Goal: Task Accomplishment & Management: Use online tool/utility

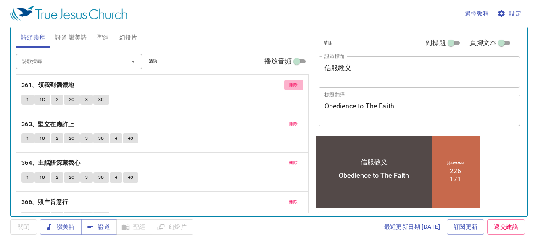
click at [289, 88] on span "刪除" at bounding box center [293, 85] width 9 height 8
click at [289, 120] on span "刪除" at bounding box center [293, 124] width 9 height 8
click at [283, 158] on p "364、主話語深藏我心" at bounding box center [162, 163] width 282 height 11
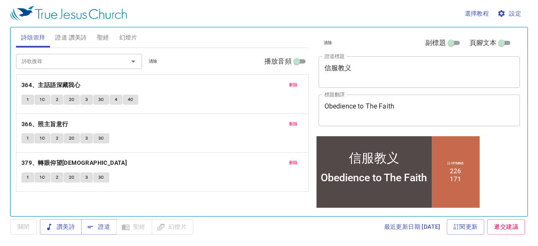
click at [283, 88] on p "364、主話語深藏我心" at bounding box center [162, 85] width 282 height 11
click at [291, 85] on span "刪除" at bounding box center [293, 85] width 9 height 8
click at [291, 120] on span "刪除" at bounding box center [293, 124] width 9 height 8
click at [291, 159] on span "刪除" at bounding box center [293, 163] width 9 height 8
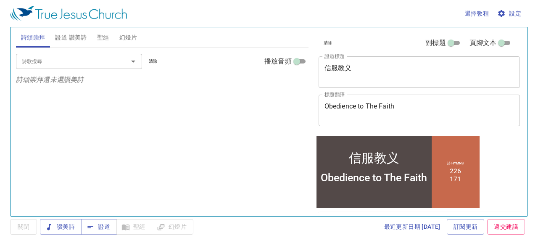
click at [291, 85] on div "詩歌搜尋 詩歌搜尋 清除 播放音頻 詩頌崇拜還未選讚美詩" at bounding box center [162, 128] width 293 height 161
click at [104, 58] on input "詩歌搜尋" at bounding box center [66, 61] width 96 height 10
click at [105, 59] on input "詩歌搜尋" at bounding box center [66, 61] width 96 height 10
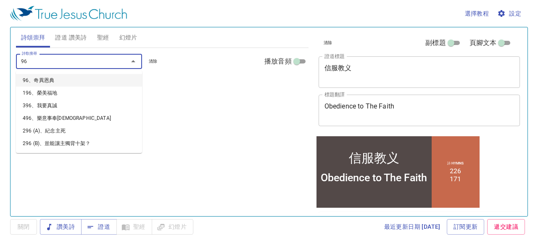
type input "96、奇異恩典"
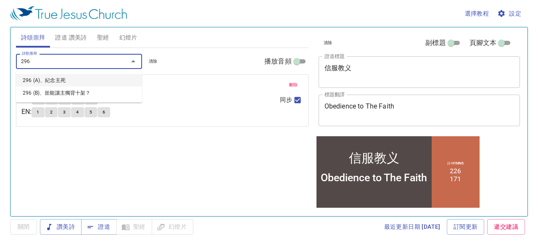
type input "29"
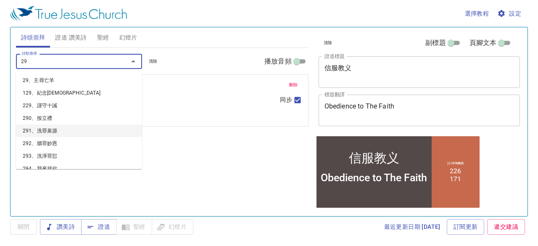
click at [92, 129] on li "291、洗罪泉源" at bounding box center [79, 130] width 126 height 13
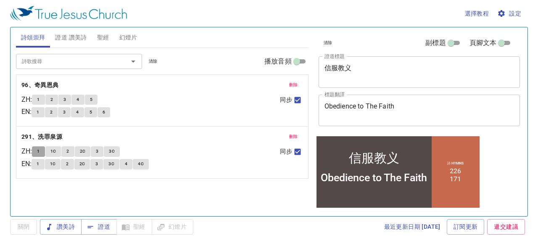
click at [43, 155] on button "1" at bounding box center [38, 151] width 13 height 10
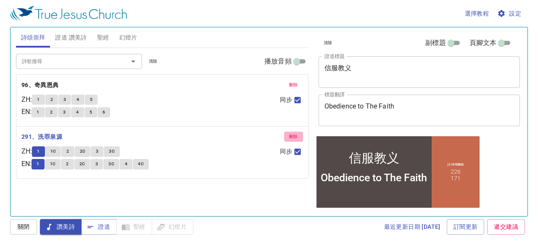
click at [299, 139] on button "刪除" at bounding box center [293, 137] width 19 height 10
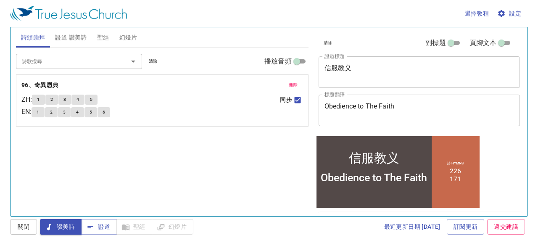
click at [113, 61] on input "詩歌搜尋" at bounding box center [66, 61] width 96 height 10
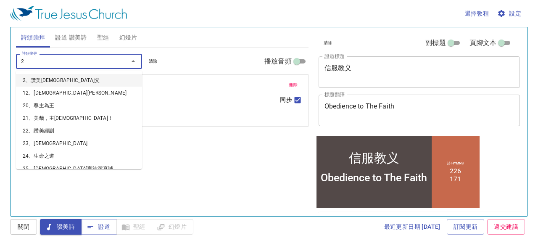
type input "29"
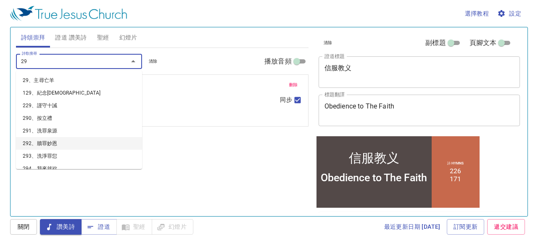
scroll to position [6, 0]
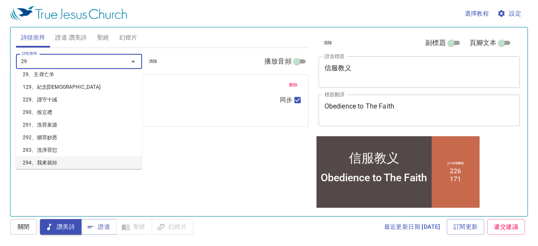
click at [86, 160] on li "294、我來就祢" at bounding box center [79, 162] width 126 height 13
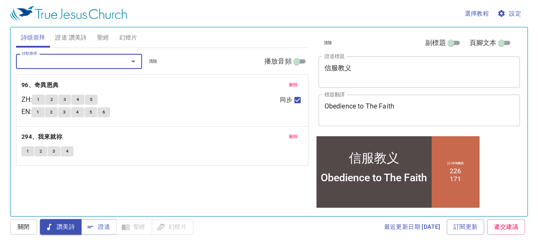
click at [98, 66] on input "詩歌搜尋" at bounding box center [66, 61] width 96 height 10
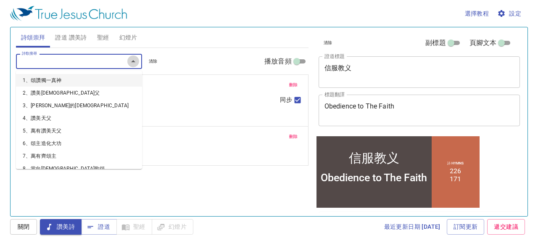
click at [134, 60] on icon "Close" at bounding box center [133, 61] width 10 height 10
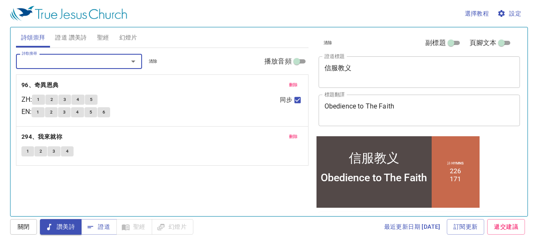
click at [134, 60] on icon "Open" at bounding box center [133, 61] width 10 height 10
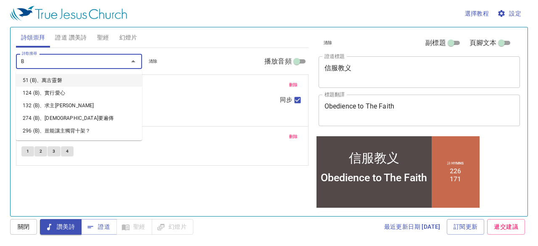
scroll to position [0, 0]
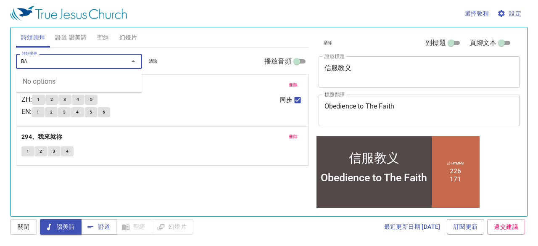
type input "B"
type input "宝"
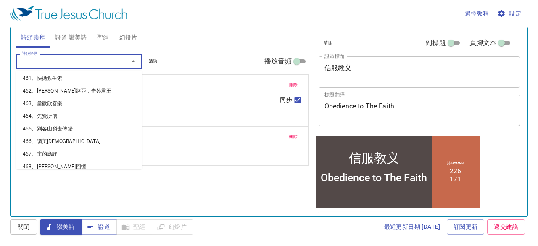
scroll to position [5795, 0]
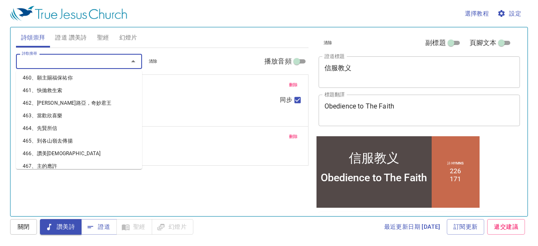
click at [100, 172] on li "468、寶貴回憶" at bounding box center [79, 178] width 126 height 13
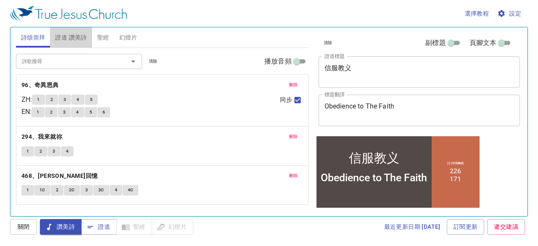
click at [76, 37] on span "證道 讚美詩" at bounding box center [71, 37] width 32 height 11
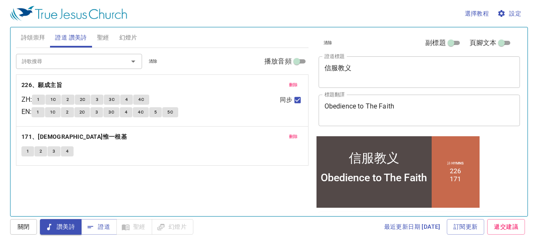
click at [369, 81] on div "信服教义 x 證道標題" at bounding box center [420, 72] width 202 height 32
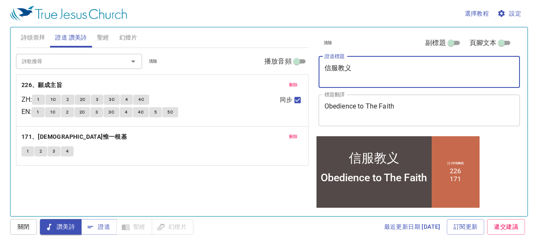
click at [374, 70] on textarea "信服教义" at bounding box center [419, 72] width 190 height 16
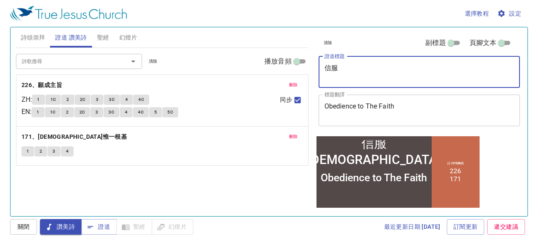
type textarea "信"
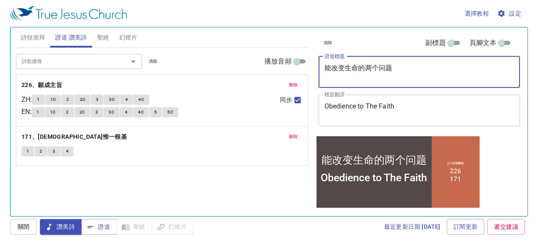
type textarea "能改变生命的两个问题"
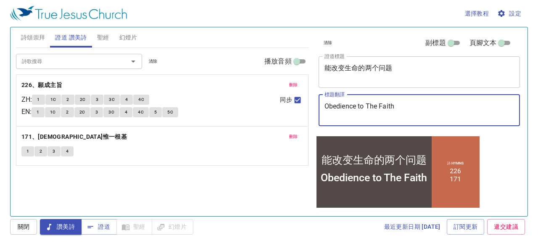
drag, startPoint x: 405, startPoint y: 105, endPoint x: 317, endPoint y: 98, distance: 88.1
click at [317, 98] on div "清除 副標題 頁腳文本 證道標題 能改变生命的两个问题 x 證道標題 標題翻譯 Obedience to The Faith x 標題翻譯 副標題 x 副標題…" at bounding box center [418, 81] width 207 height 108
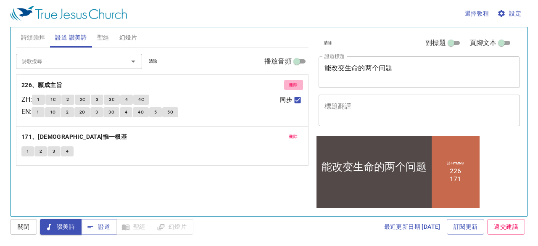
click at [291, 85] on span "刪除" at bounding box center [293, 85] width 9 height 8
click at [291, 133] on span "刪除" at bounding box center [293, 137] width 9 height 8
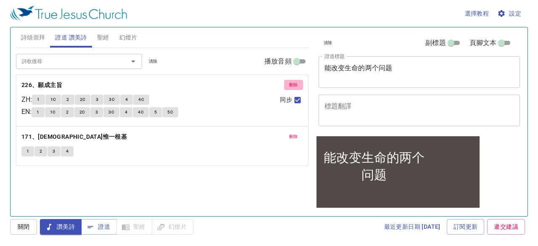
click at [291, 85] on div "詩歌搜尋 詩歌搜尋 清除 播放音頻 刪除 226、願成主旨 ZH : 1 1C 2 2C 3 3C 4 4C EN : 1 1C 2 2C 3 3C 4 4C…" at bounding box center [162, 128] width 293 height 161
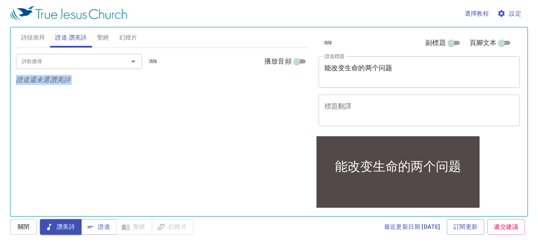
click at [121, 61] on div at bounding box center [127, 61] width 22 height 12
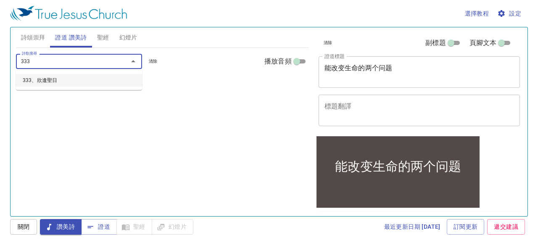
type input "333、欣逢聖日"
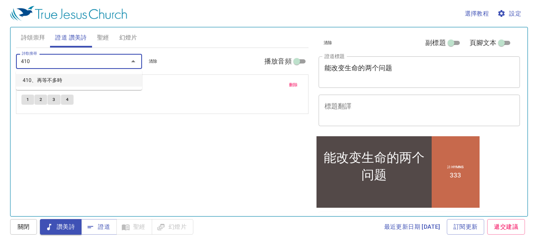
type input "410、再等不多時"
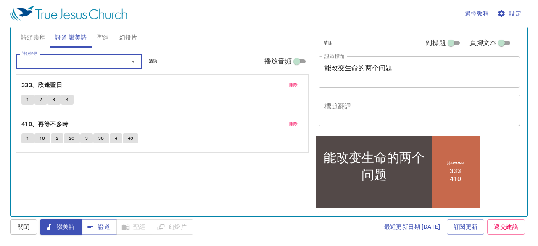
click at [353, 104] on textarea "標題翻譯" at bounding box center [419, 110] width 190 height 16
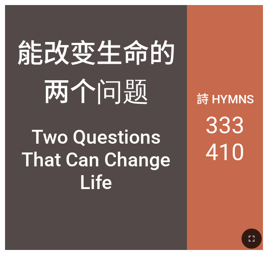
click at [218, 63] on div "詩 Hymns 333 410" at bounding box center [225, 127] width 76 height 245
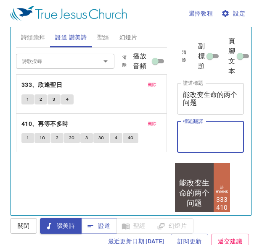
click at [105, 227] on span "證道" at bounding box center [99, 226] width 22 height 11
click at [106, 41] on span "聖經" at bounding box center [103, 37] width 12 height 11
click at [31, 41] on span "詩頌崇拜" at bounding box center [33, 37] width 24 height 11
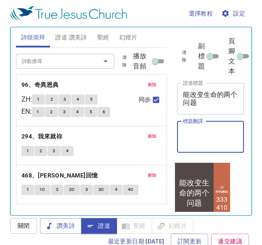
click at [195, 140] on textarea "標題翻譯" at bounding box center [210, 137] width 55 height 16
type textarea "T我Q"
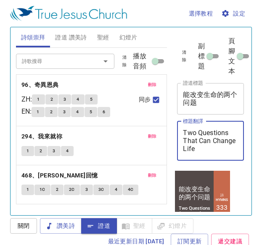
click at [214, 149] on textarea "Two Questions That Can Change" at bounding box center [210, 141] width 55 height 24
type textarea "Two Questions That Can Change Life"
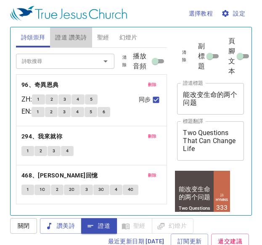
click at [63, 38] on span "證道 讚美詩" at bounding box center [71, 37] width 32 height 11
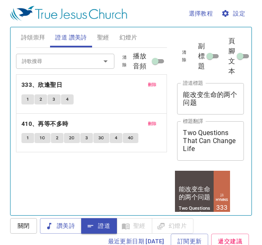
click at [103, 36] on span "聖經" at bounding box center [103, 37] width 12 height 11
click at [110, 34] on button "聖經" at bounding box center [103, 37] width 22 height 20
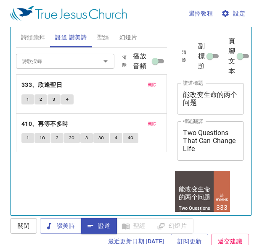
click at [110, 34] on button "聖經" at bounding box center [103, 37] width 22 height 20
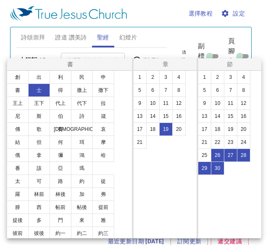
select select "5"
select select "26"
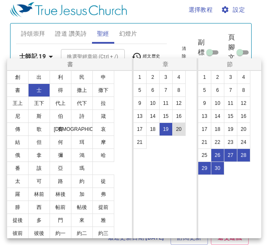
scroll to position [3015, 0]
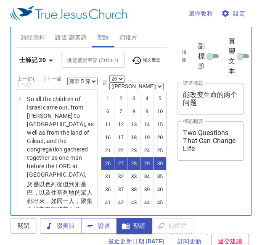
select select "5"
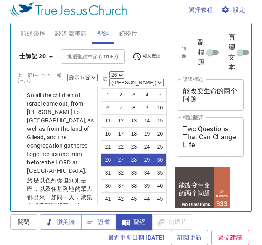
click at [114, 166] on button "31" at bounding box center [107, 172] width 13 height 13
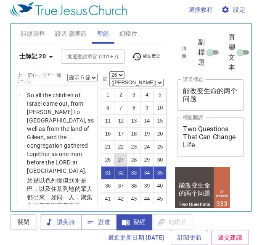
select select "31"
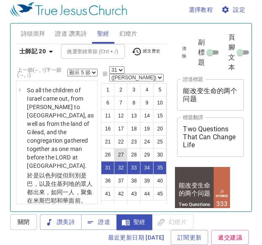
scroll to position [3293, 0]
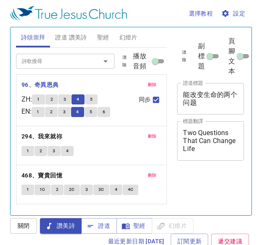
scroll to position [4, 0]
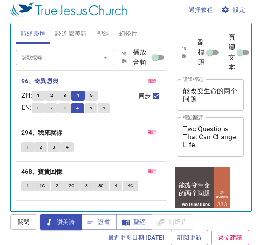
click at [92, 95] on button "5" at bounding box center [91, 96] width 13 height 10
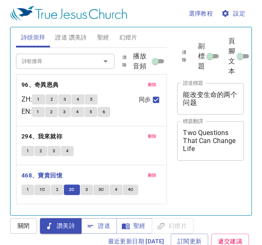
scroll to position [4, 0]
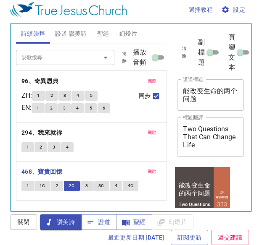
click at [85, 186] on span "3" at bounding box center [86, 186] width 3 height 8
click at [88, 187] on button "3" at bounding box center [86, 186] width 13 height 10
click at [83, 185] on button "3" at bounding box center [86, 186] width 13 height 10
click at [83, 187] on button "3" at bounding box center [86, 186] width 13 height 10
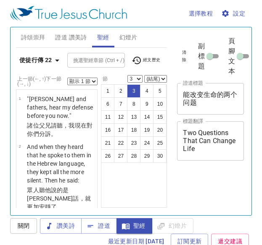
select select "3"
select select "2"
select select "7"
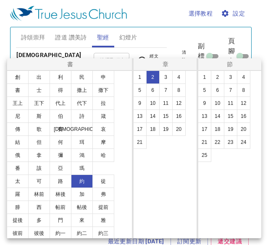
select select "16"
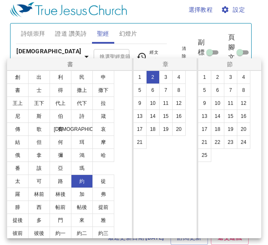
scroll to position [4, 0]
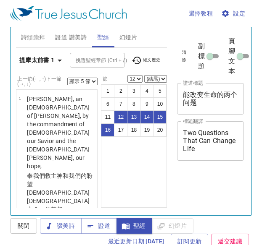
select select "5"
select select "12"
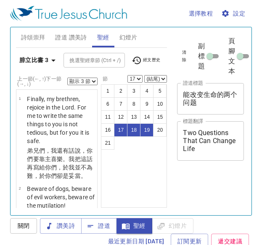
select select "3"
select select "17"
select select "3"
select select "17"
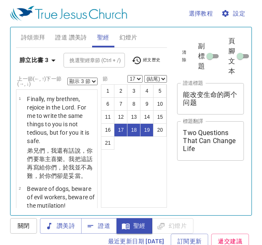
scroll to position [4, 0]
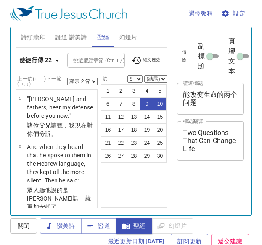
select select "2"
select select "9"
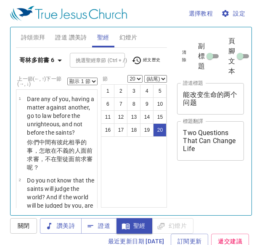
select select "20"
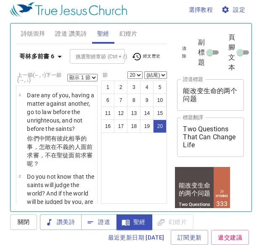
click at [43, 54] on b "哥林多前書 6" at bounding box center [36, 56] width 35 height 11
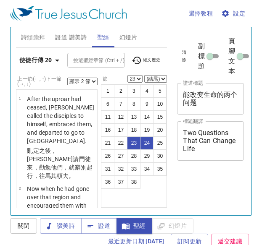
select select "2"
select select "23"
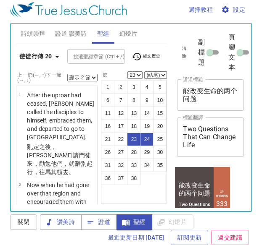
scroll to position [1992, 0]
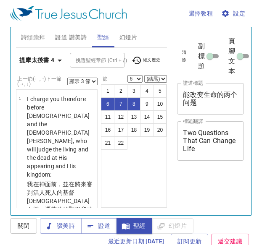
select select "3"
select select "6"
select select "3"
select select "6"
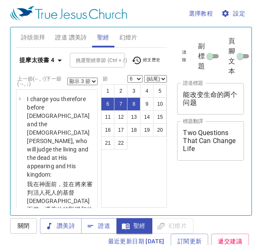
scroll to position [4, 0]
